Goal: Task Accomplishment & Management: Manage account settings

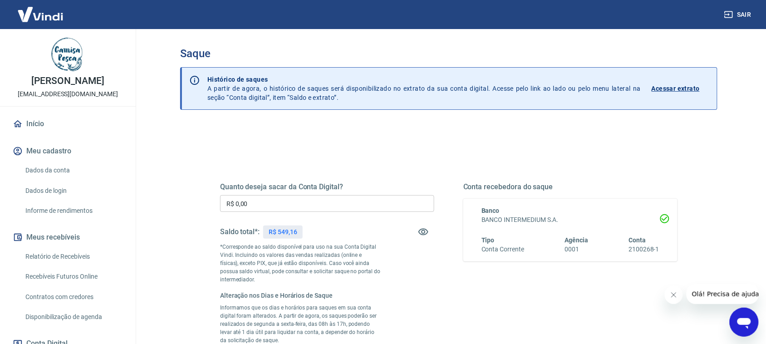
click at [285, 232] on p "R$ 549,16" at bounding box center [283, 232] width 29 height 10
copy p "549,16"
drag, startPoint x: 272, startPoint y: 205, endPoint x: 111, endPoint y: 205, distance: 161.1
click at [109, 205] on div "Sair Tulio Duarte atendimento@camisapesca.com.br Início Meu cadastro Dados da c…" at bounding box center [383, 172] width 766 height 344
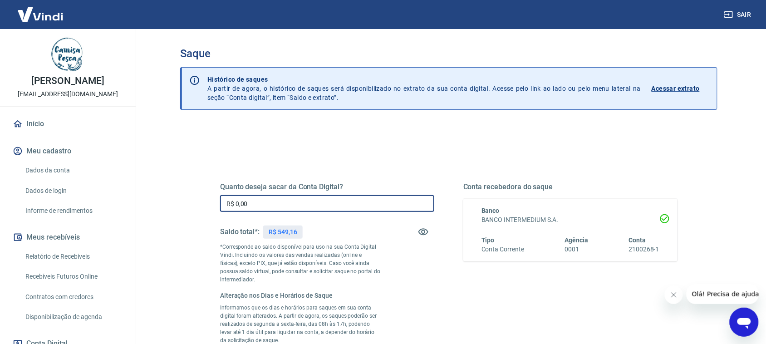
paste input "549,16"
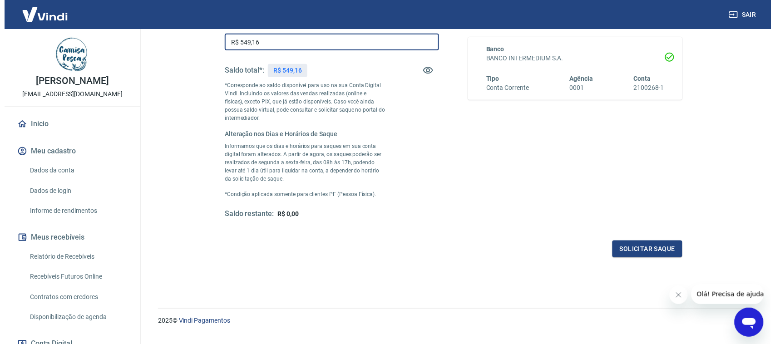
scroll to position [181, 0]
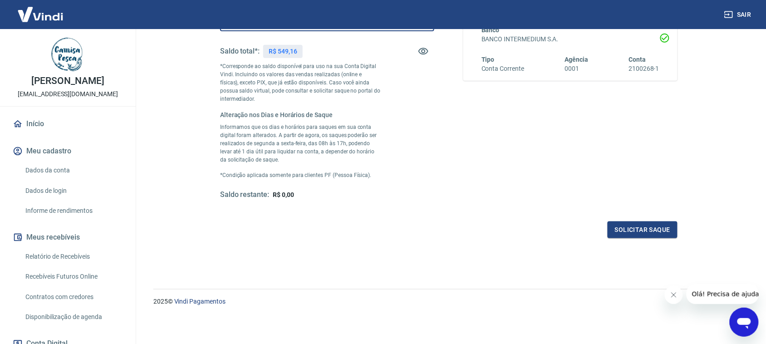
type input "R$ 549,16"
click at [656, 230] on button "Solicitar saque" at bounding box center [643, 230] width 70 height 17
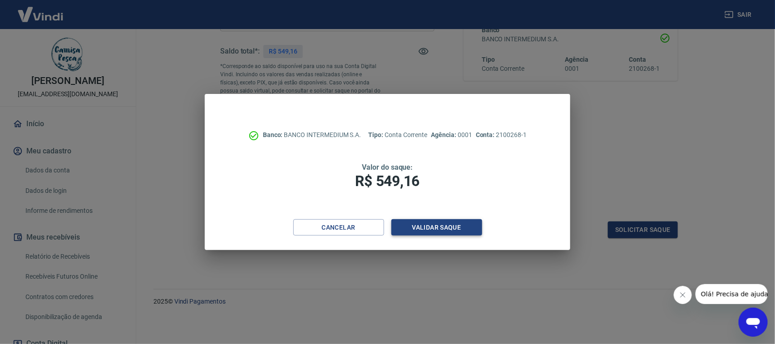
click at [429, 226] on button "Validar saque" at bounding box center [436, 227] width 91 height 17
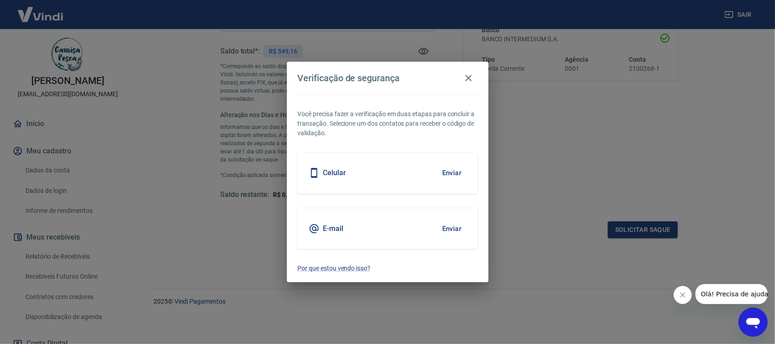
click at [454, 227] on button "Enviar" at bounding box center [452, 228] width 30 height 19
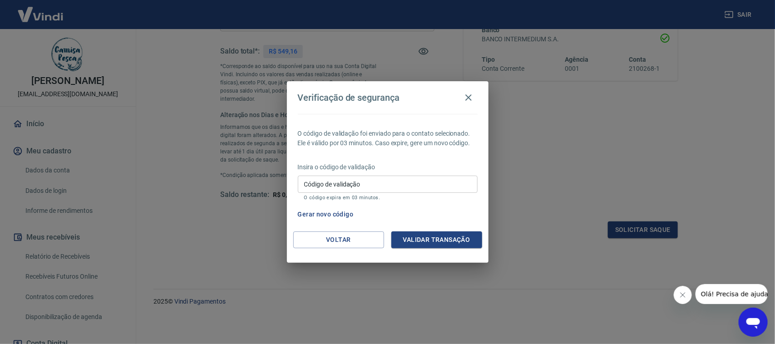
click at [391, 187] on input "Código de validação" at bounding box center [388, 184] width 180 height 17
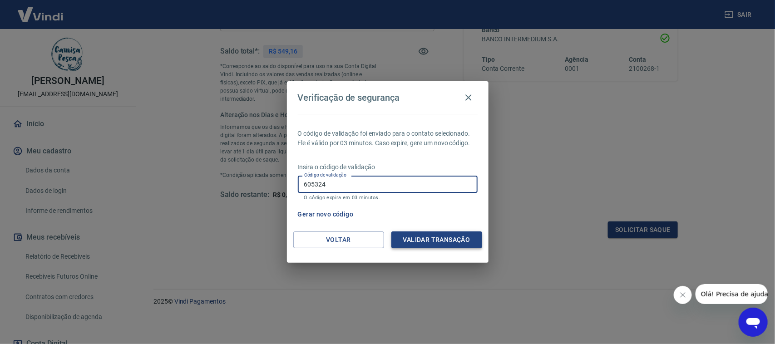
type input "605324"
click at [444, 234] on button "Validar transação" at bounding box center [436, 239] width 91 height 17
